Goal: Information Seeking & Learning: Find specific page/section

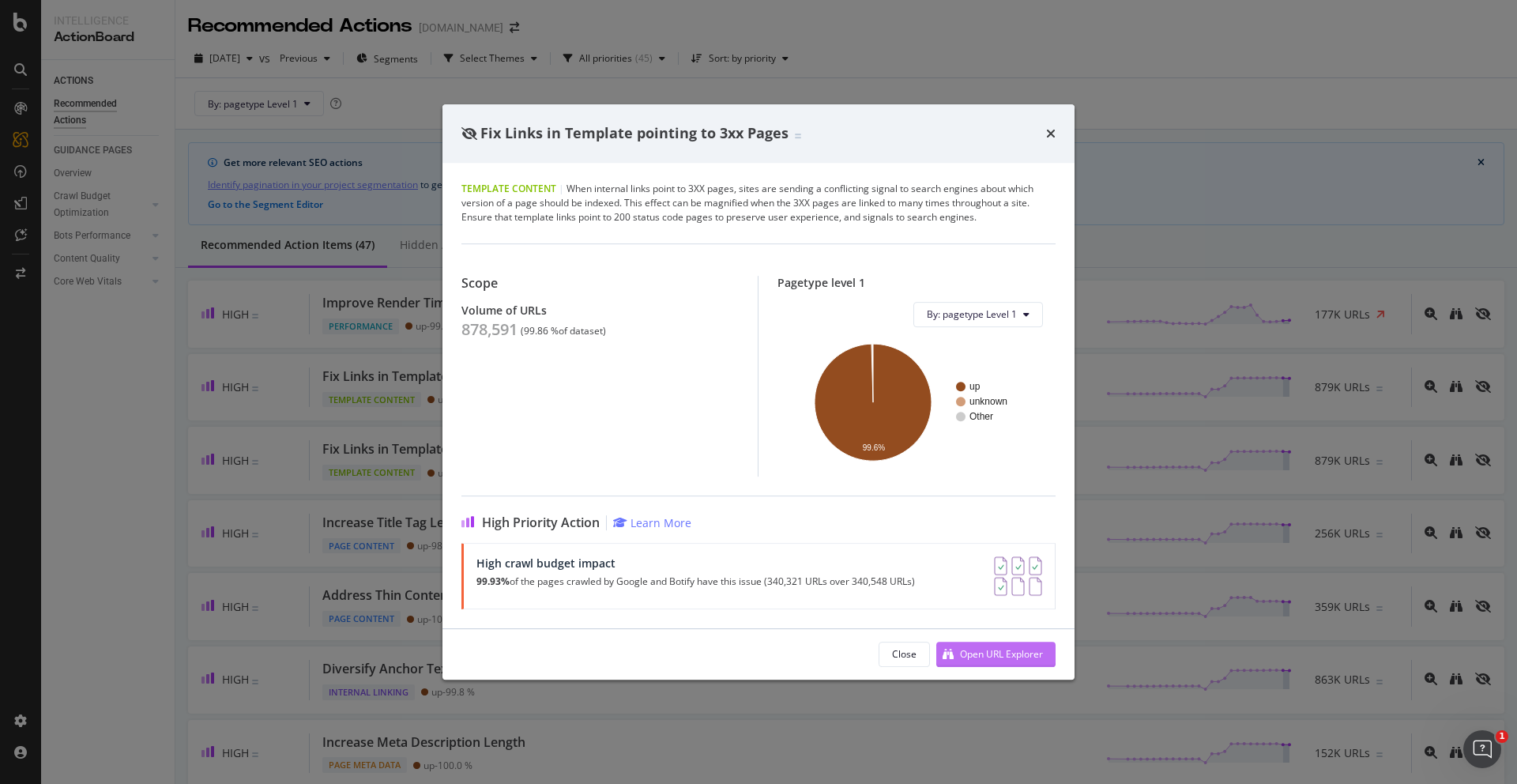
click at [970, 647] on div "Open URL Explorer" at bounding box center [1001, 654] width 83 height 13
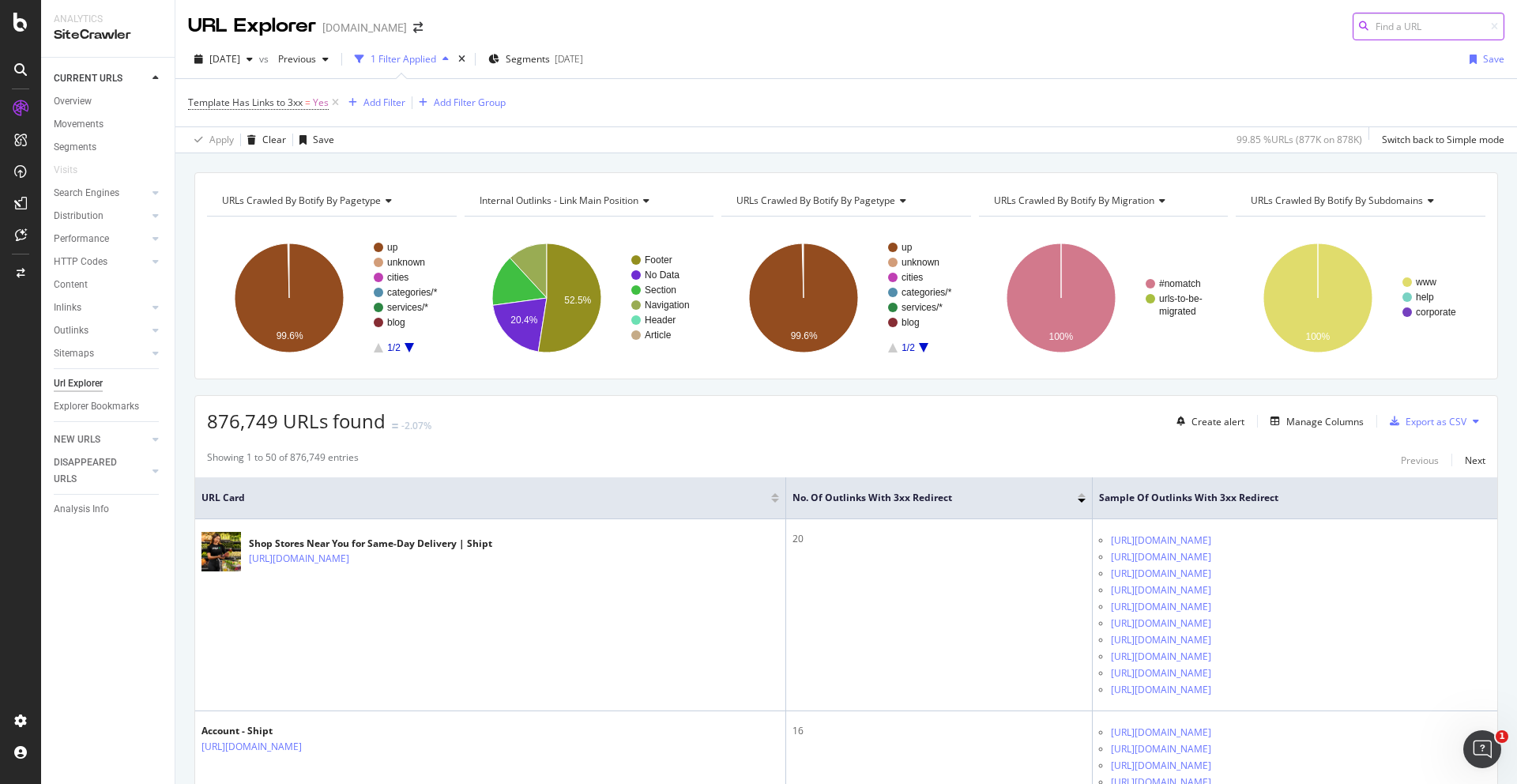
scroll to position [251, 0]
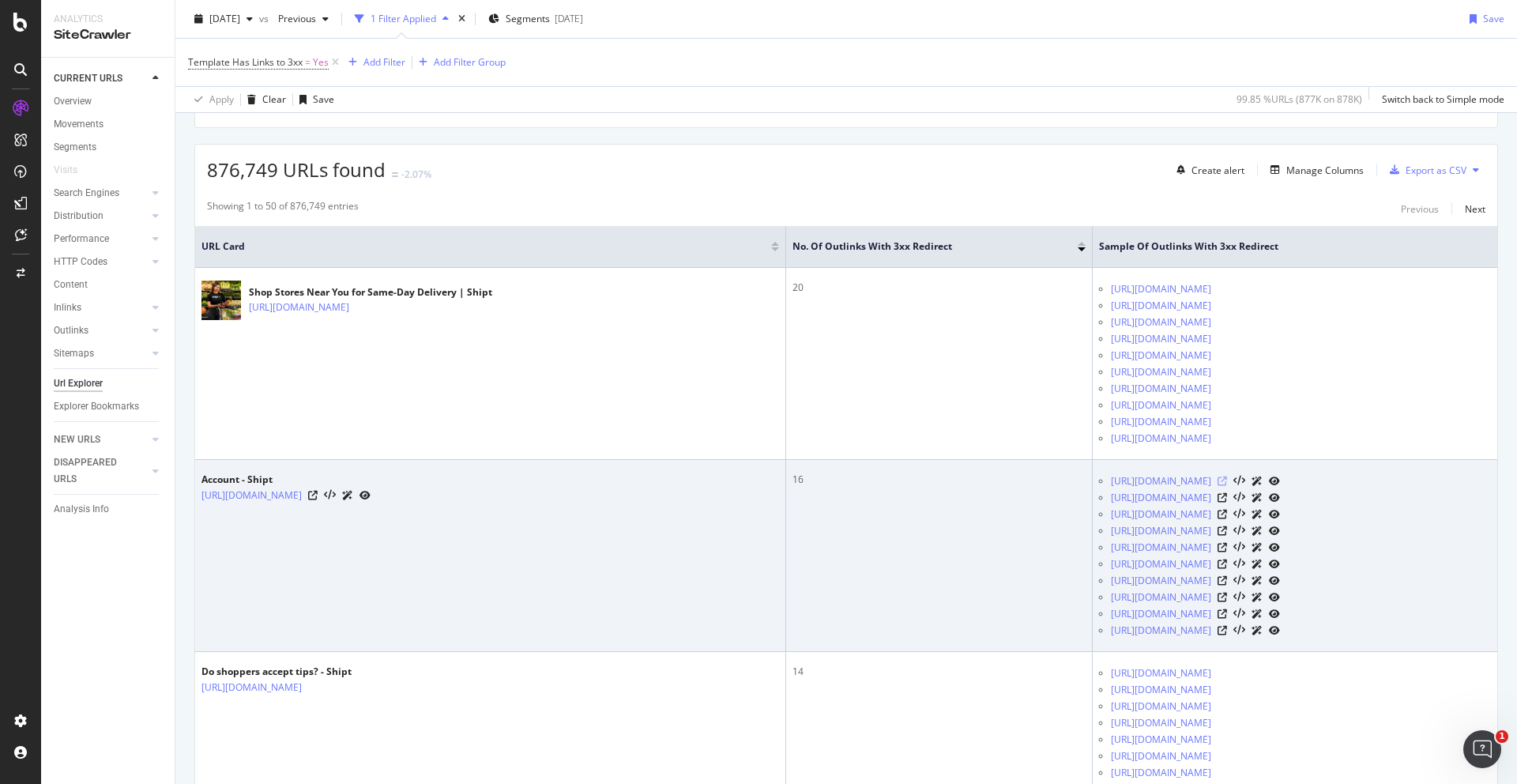
click at [1218, 480] on icon at bounding box center [1222, 481] width 9 height 9
drag, startPoint x: 993, startPoint y: 480, endPoint x: 1140, endPoint y: 478, distance: 147.0
click at [1140, 478] on ul "[URL][DOMAIN_NAME] [URL][DOMAIN_NAME] [URL][DOMAIN_NAME] [URL][DOMAIN_NAME] [UR…" at bounding box center [1295, 555] width 392 height 166
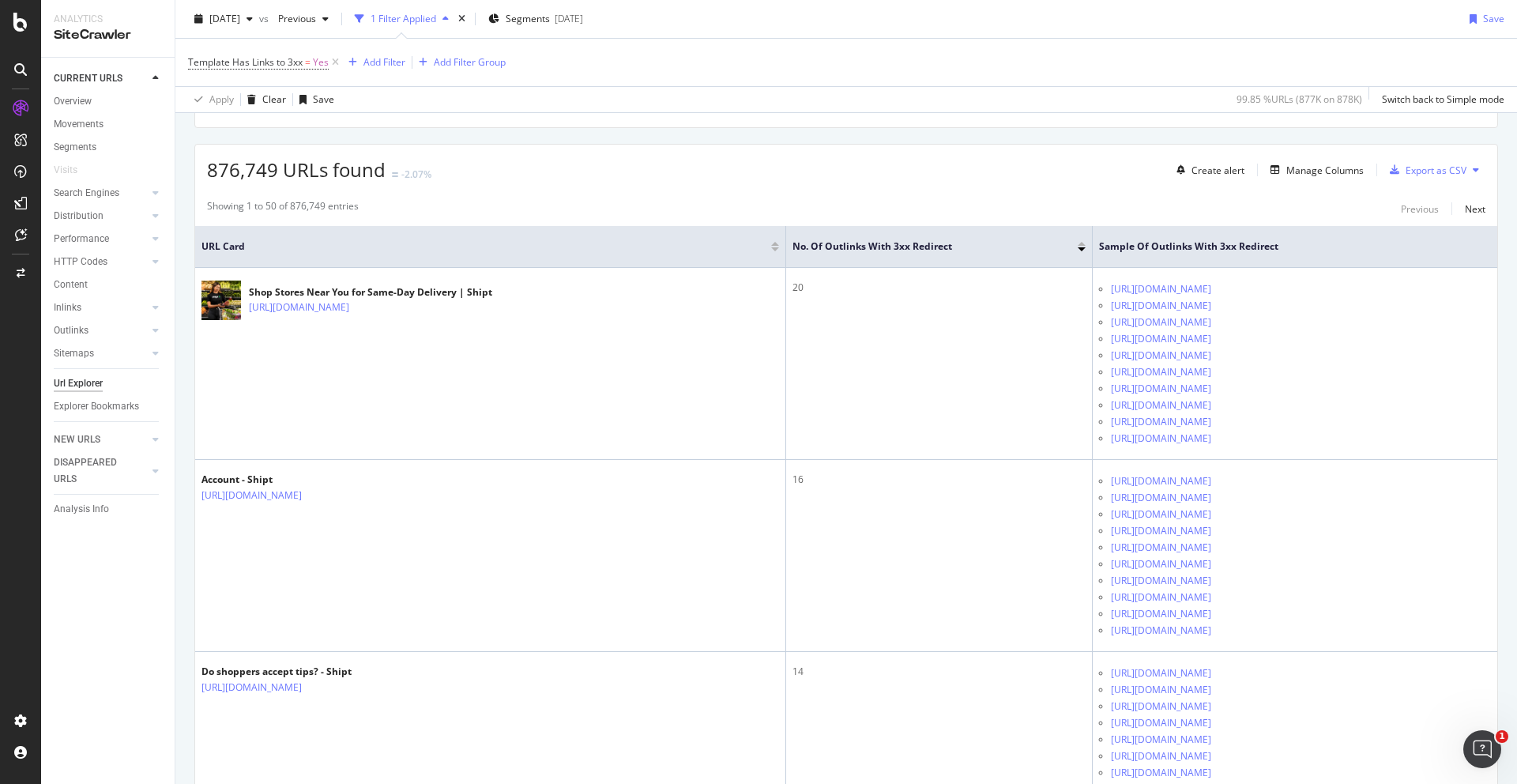
copy link "[URL][DOMAIN_NAME]"
